Goal: Transaction & Acquisition: Purchase product/service

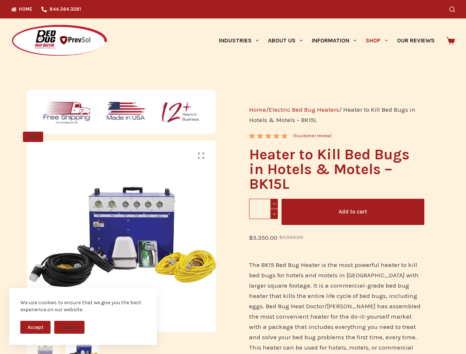
click at [35, 327] on button "Accept" at bounding box center [35, 327] width 30 height 13
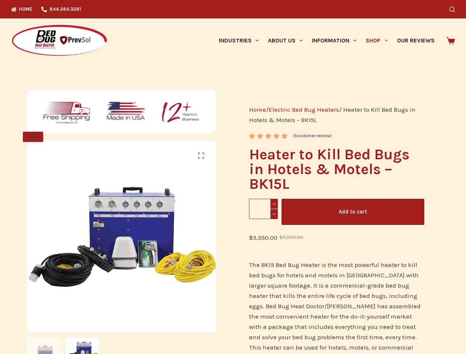
click at [69, 327] on button "Decline" at bounding box center [69, 333] width 30 height 13
click at [455, 9] on icon "Search" at bounding box center [453, 10] width 6 height 6
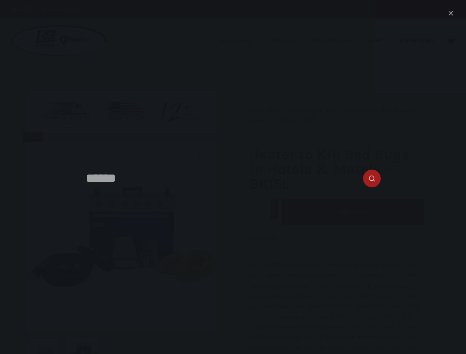
click at [241, 41] on link "Industries" at bounding box center [238, 40] width 49 height 44
